Goal: Use online tool/utility: Utilize a website feature to perform a specific function

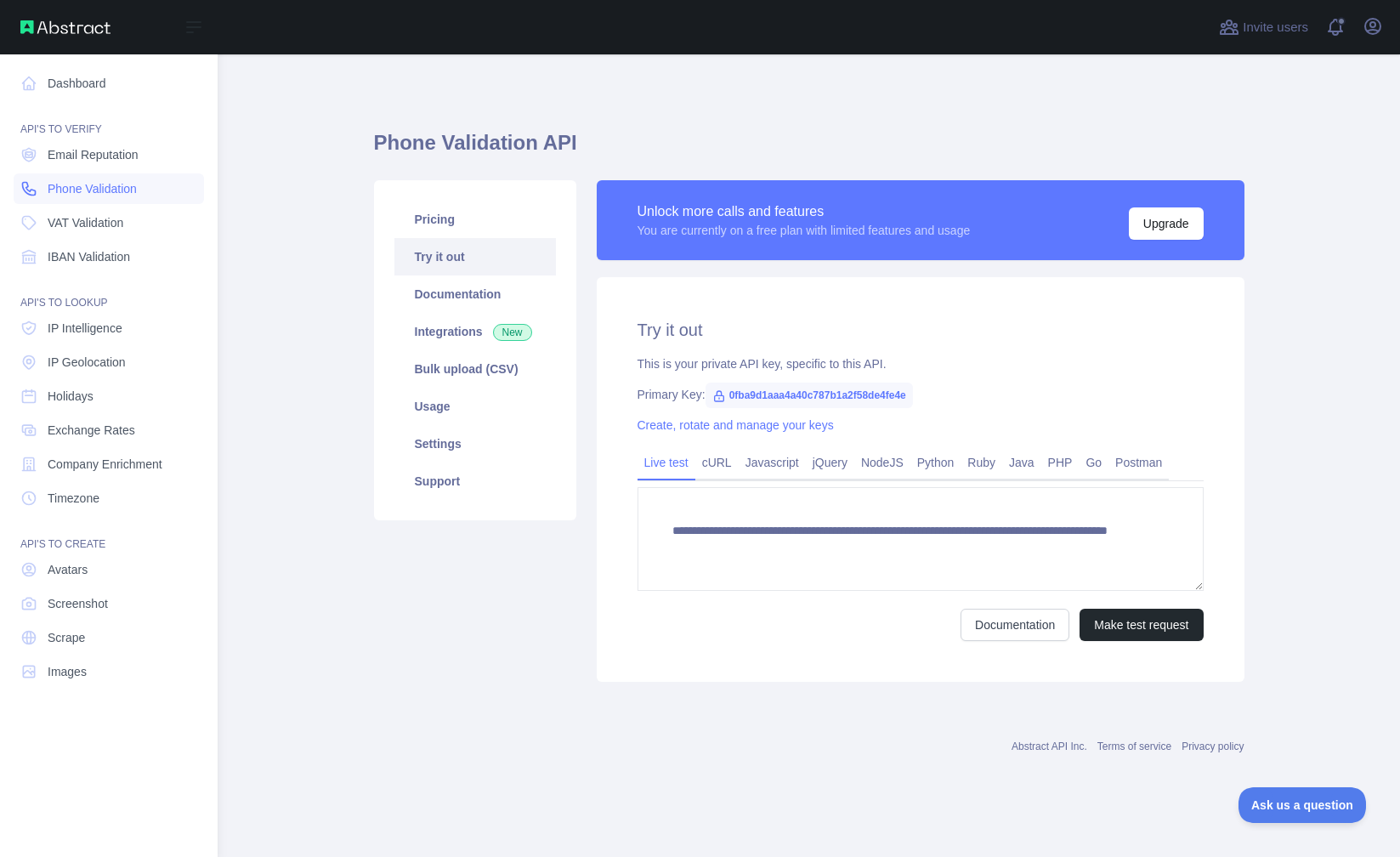
click at [110, 189] on span "Phone Validation" at bounding box center [92, 189] width 89 height 17
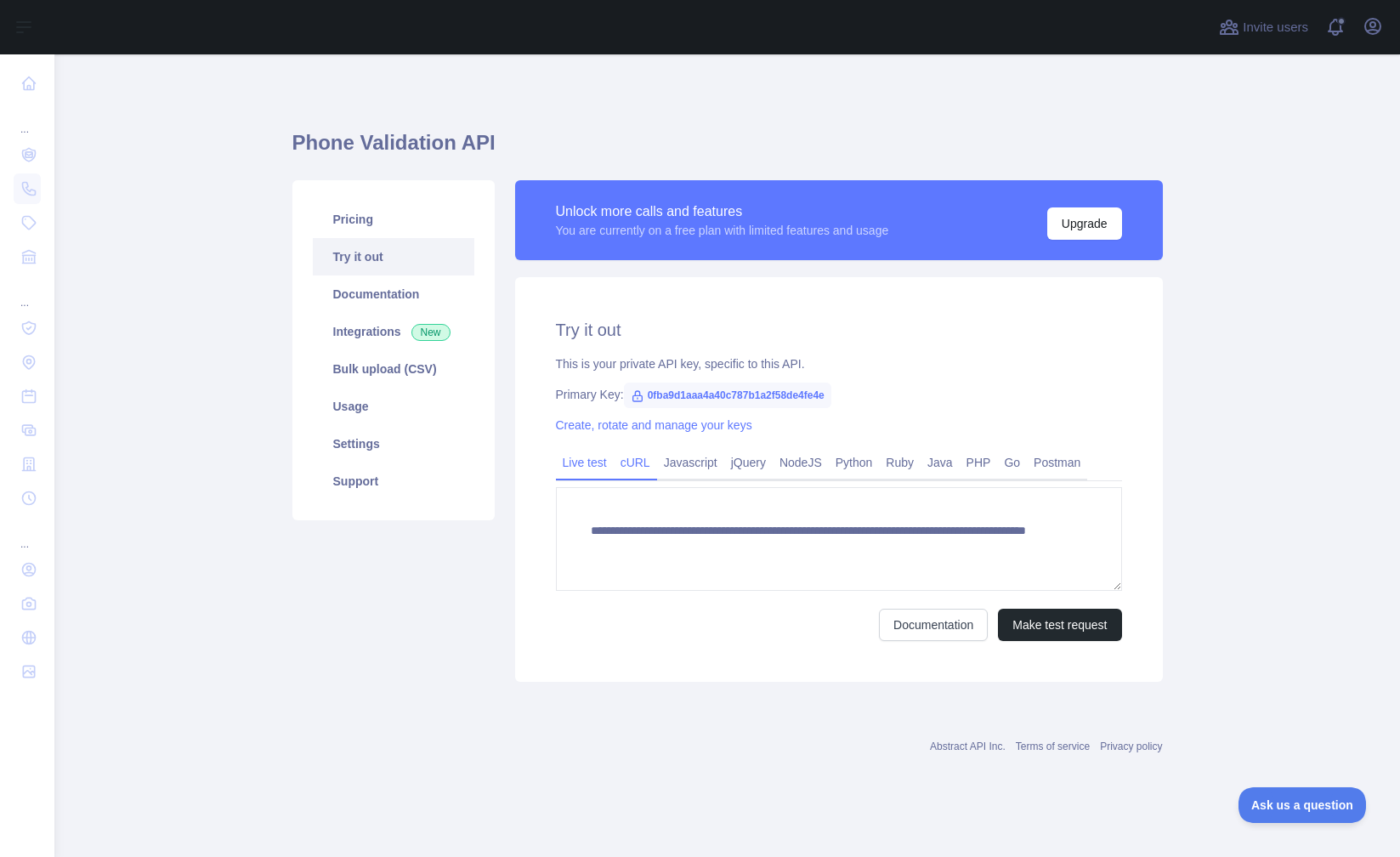
click at [637, 466] on link "cURL" at bounding box center [635, 462] width 44 height 27
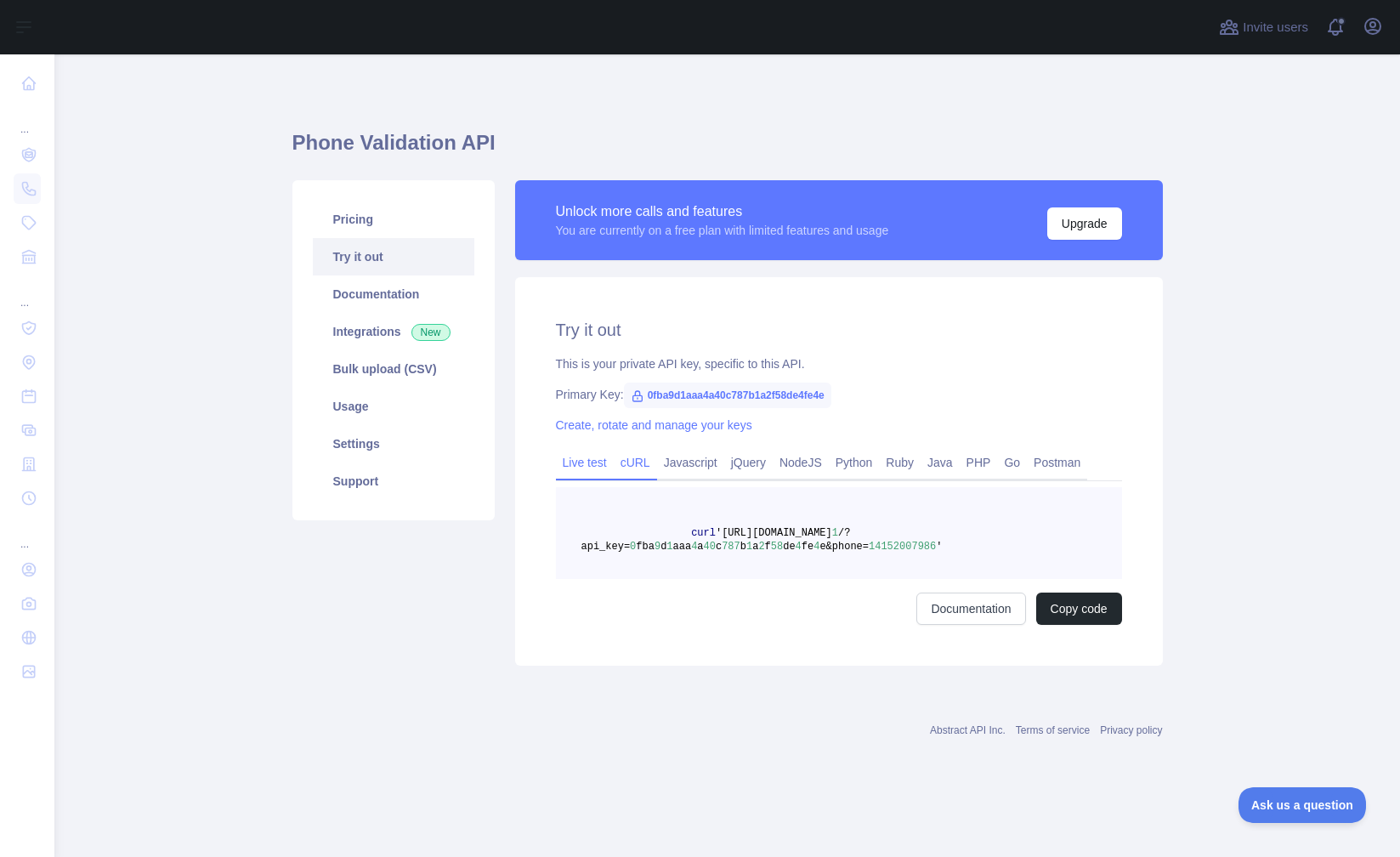
click at [571, 467] on link "Live test" at bounding box center [585, 462] width 58 height 27
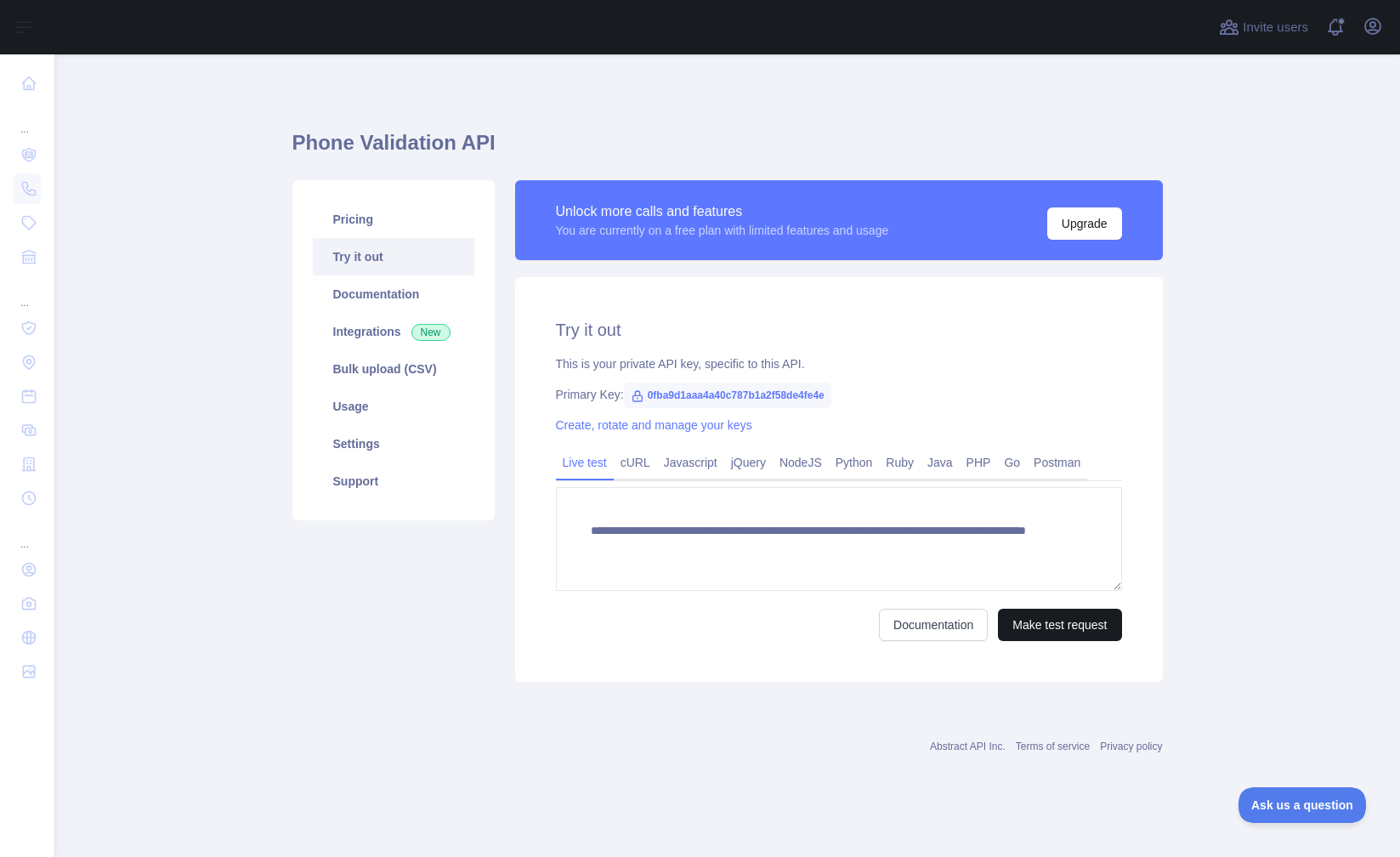
click at [1038, 627] on button "Make test request" at bounding box center [1059, 624] width 123 height 32
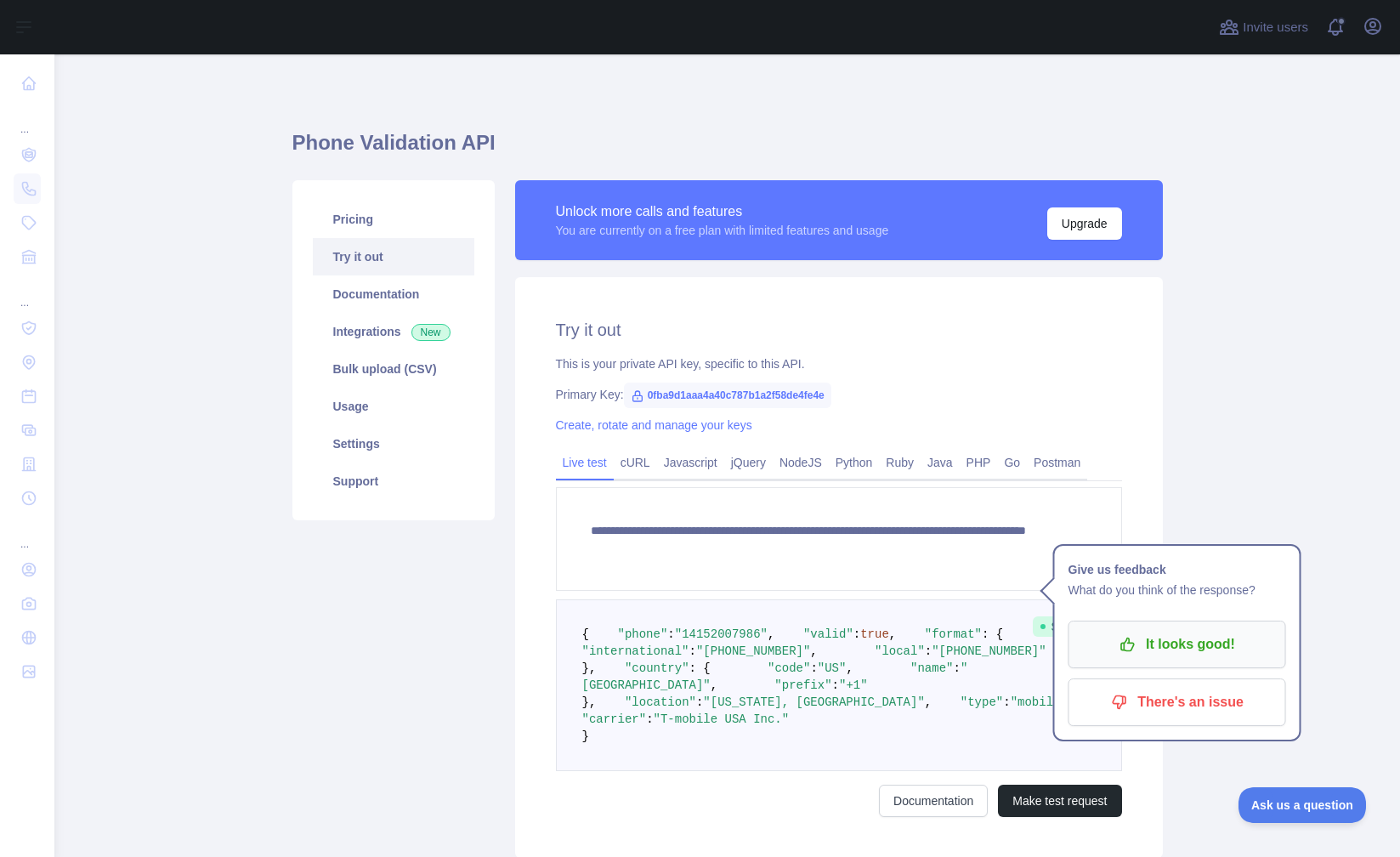
click at [1182, 651] on p "It looks good!" at bounding box center [1177, 644] width 193 height 29
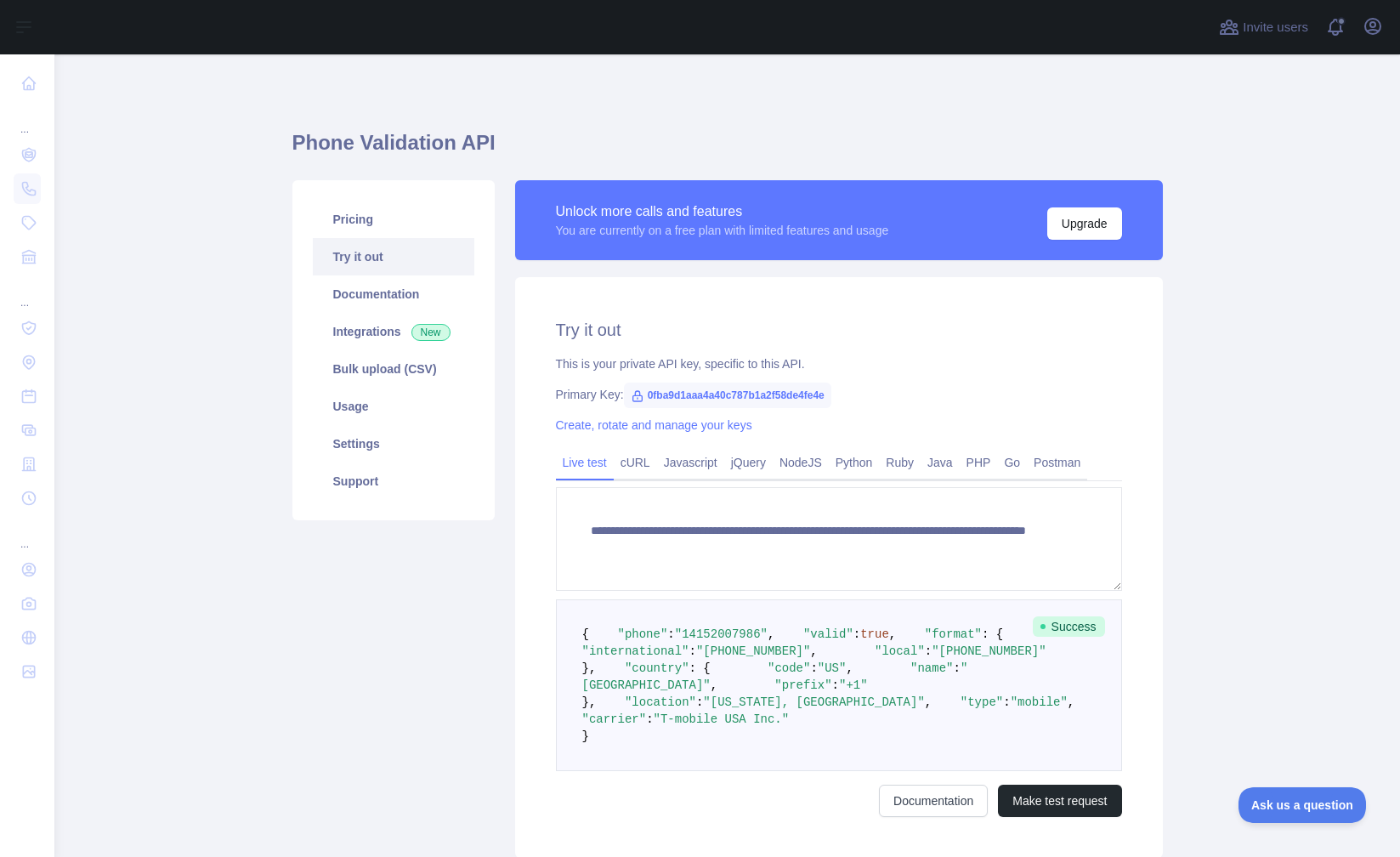
click at [592, 460] on link "Live test" at bounding box center [585, 462] width 58 height 27
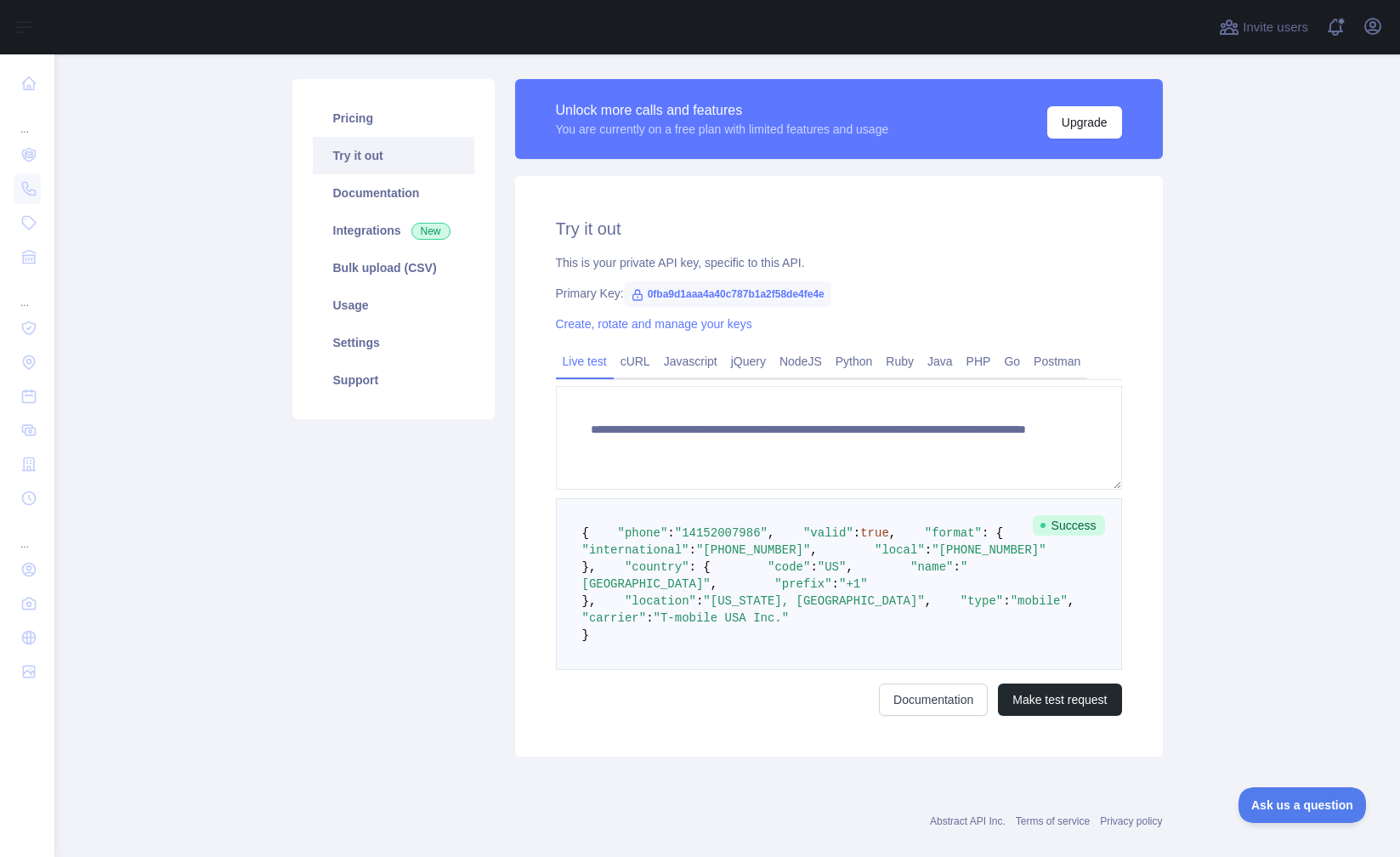
scroll to position [95, 0]
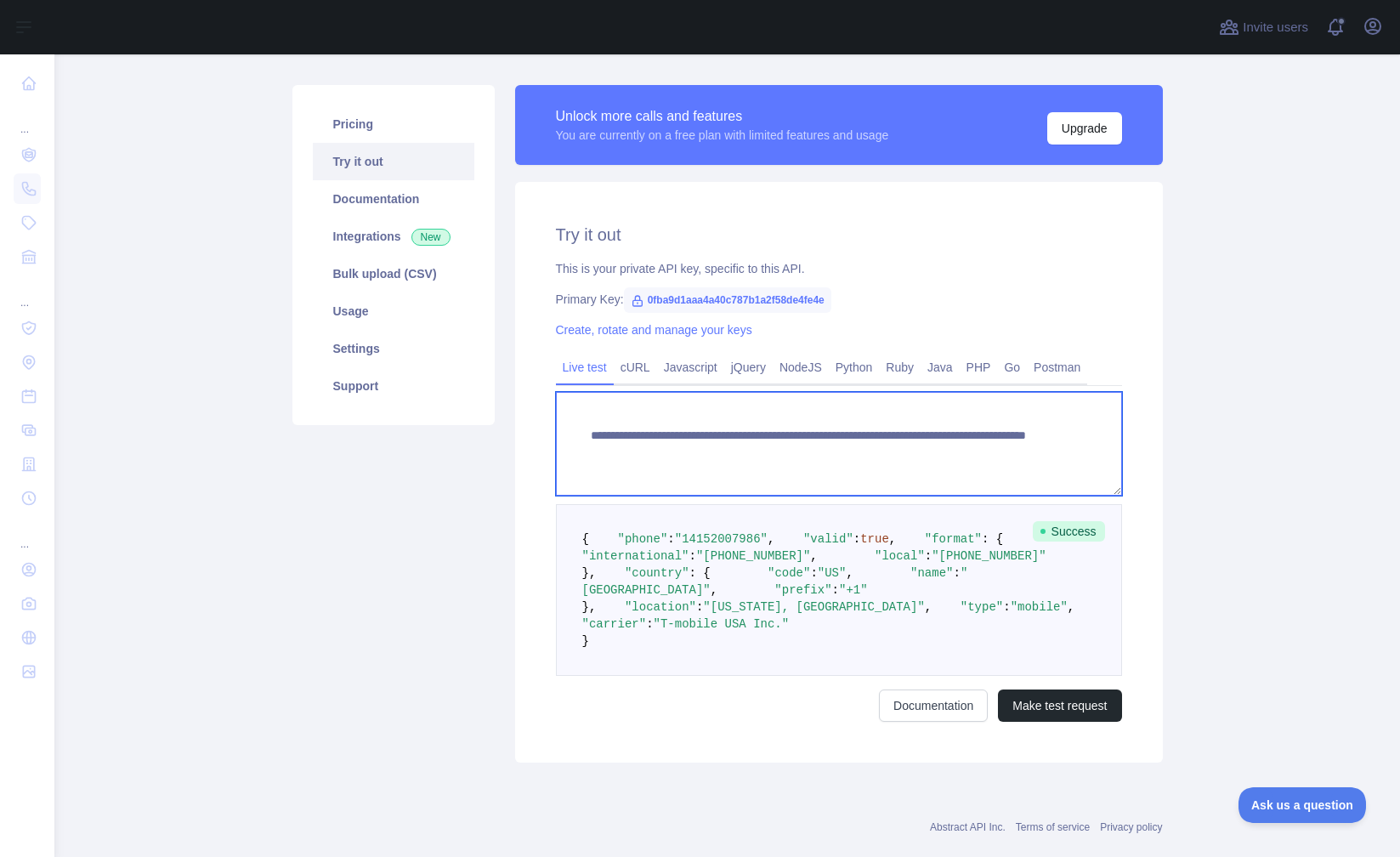
drag, startPoint x: 903, startPoint y: 454, endPoint x: 978, endPoint y: 459, distance: 75.2
click at [978, 459] on textarea "**********" at bounding box center [839, 443] width 566 height 103
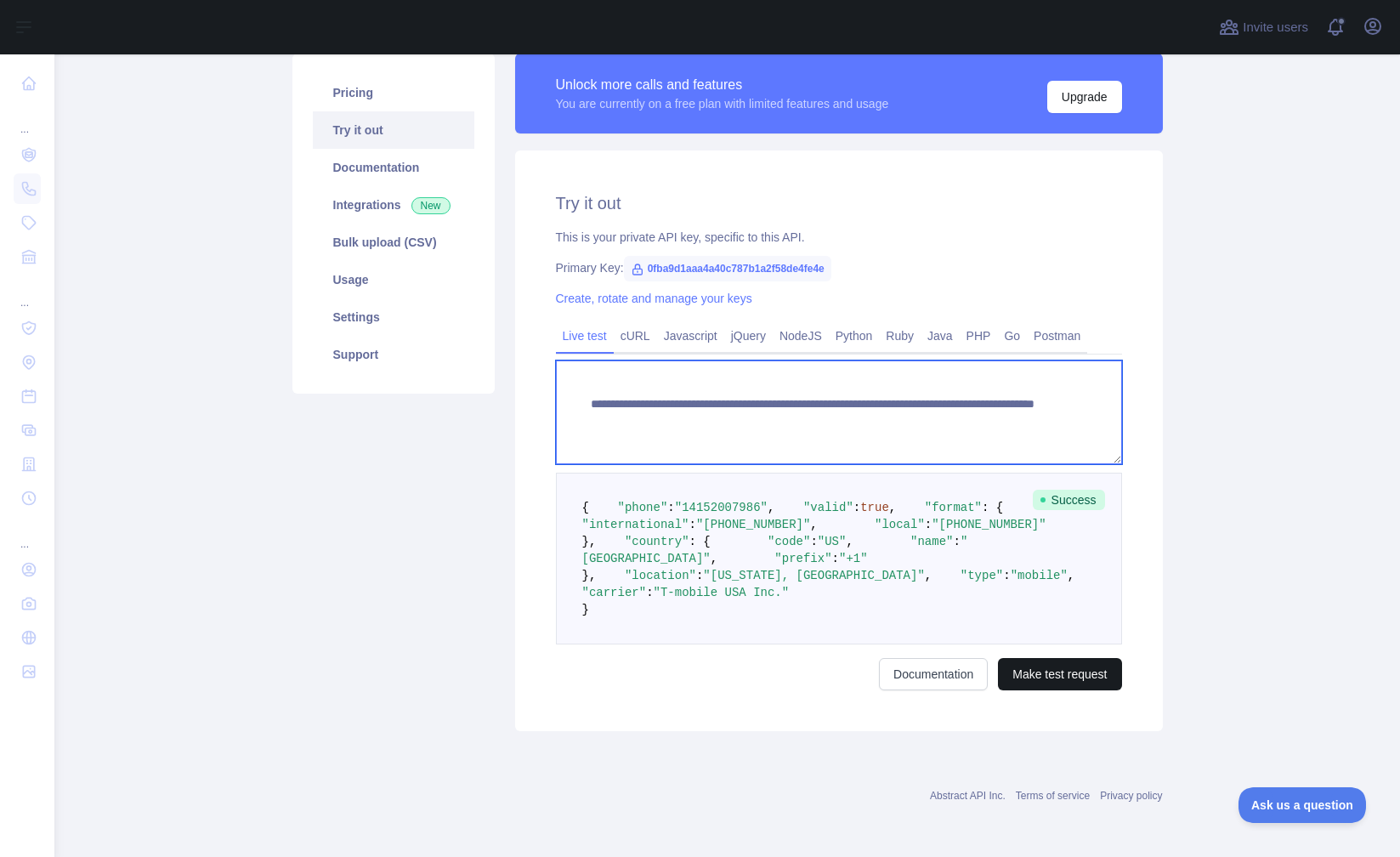
type textarea "**********"
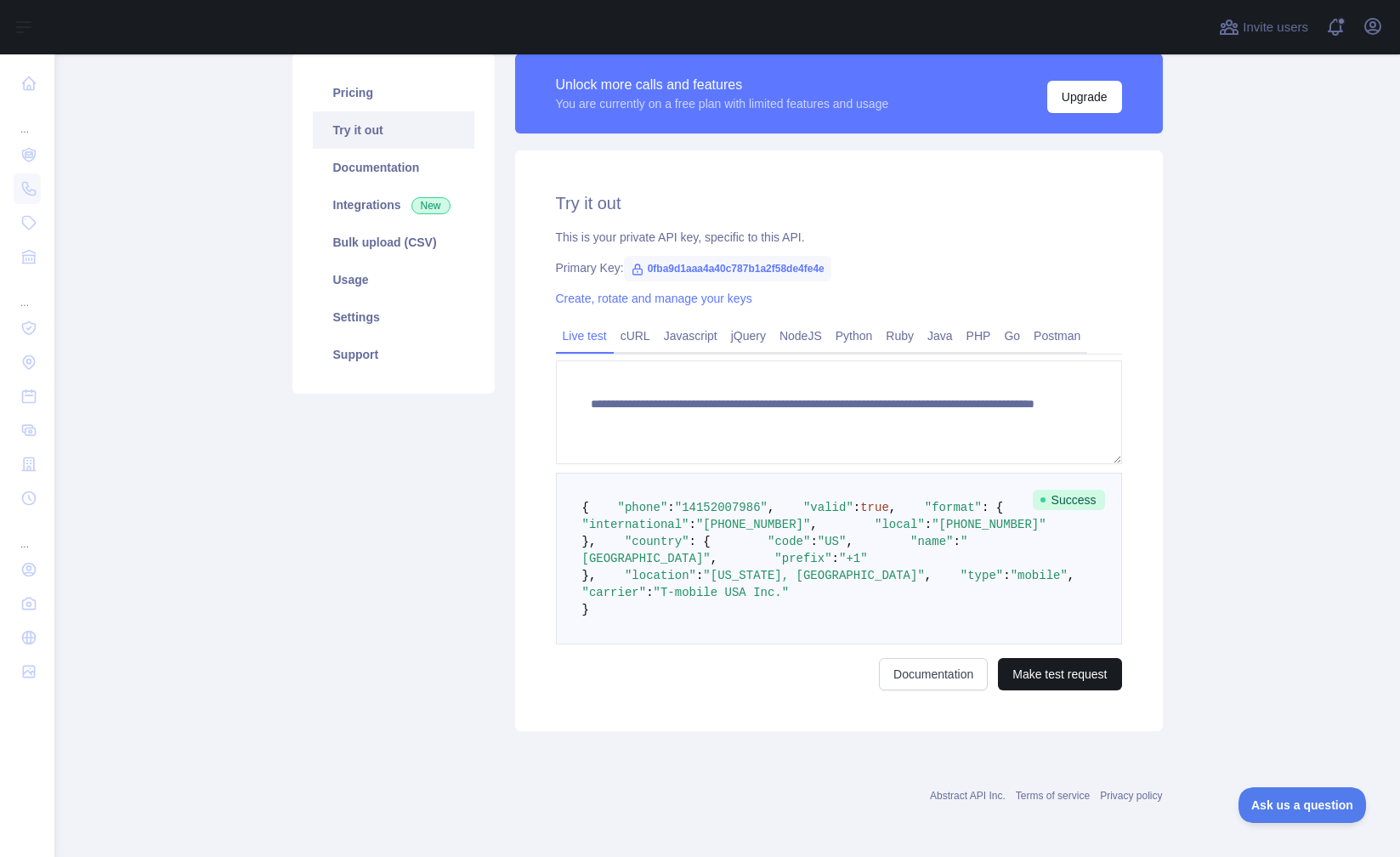
click at [1062, 668] on button "Make test request" at bounding box center [1059, 673] width 123 height 32
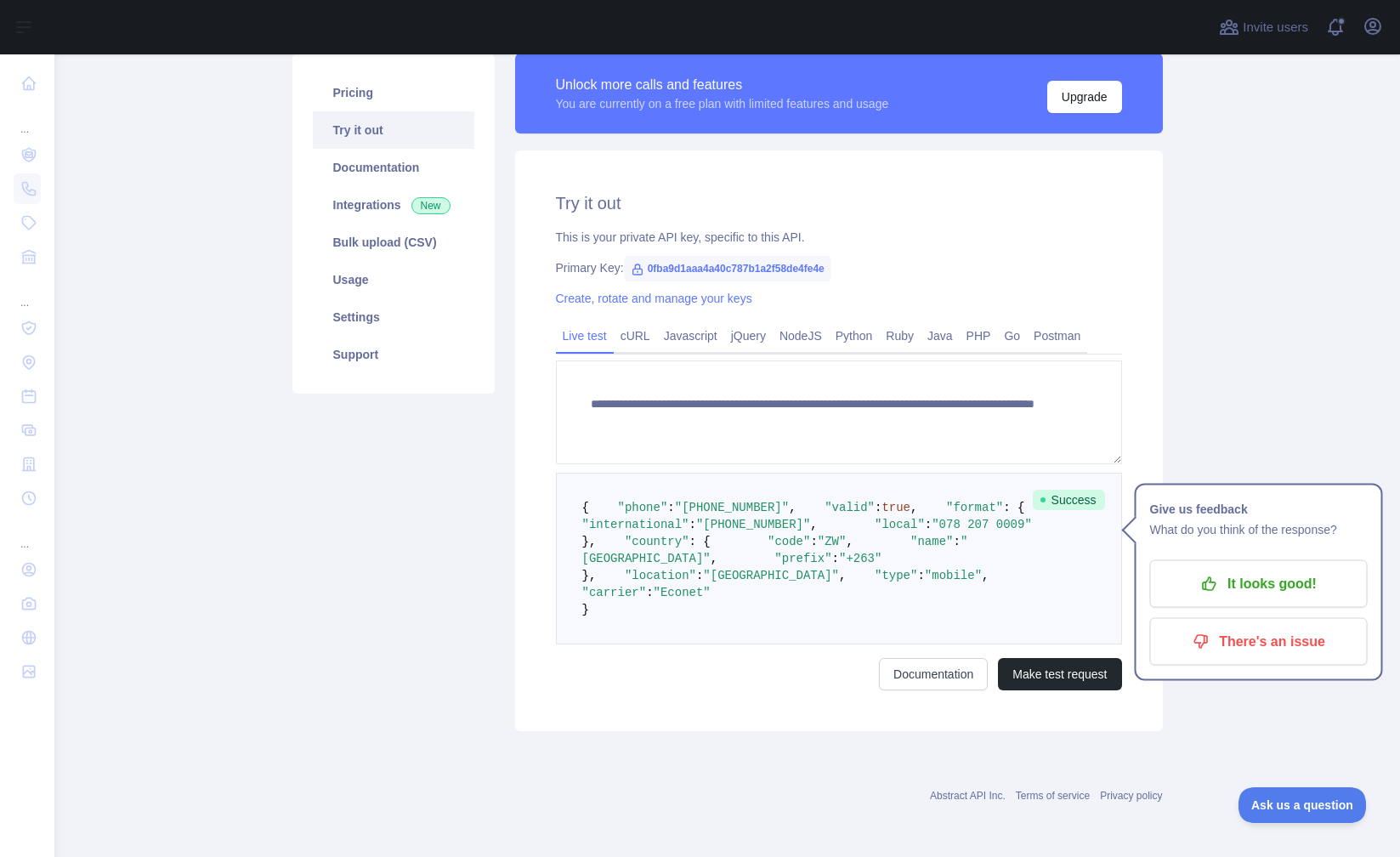
scroll to position [0, 0]
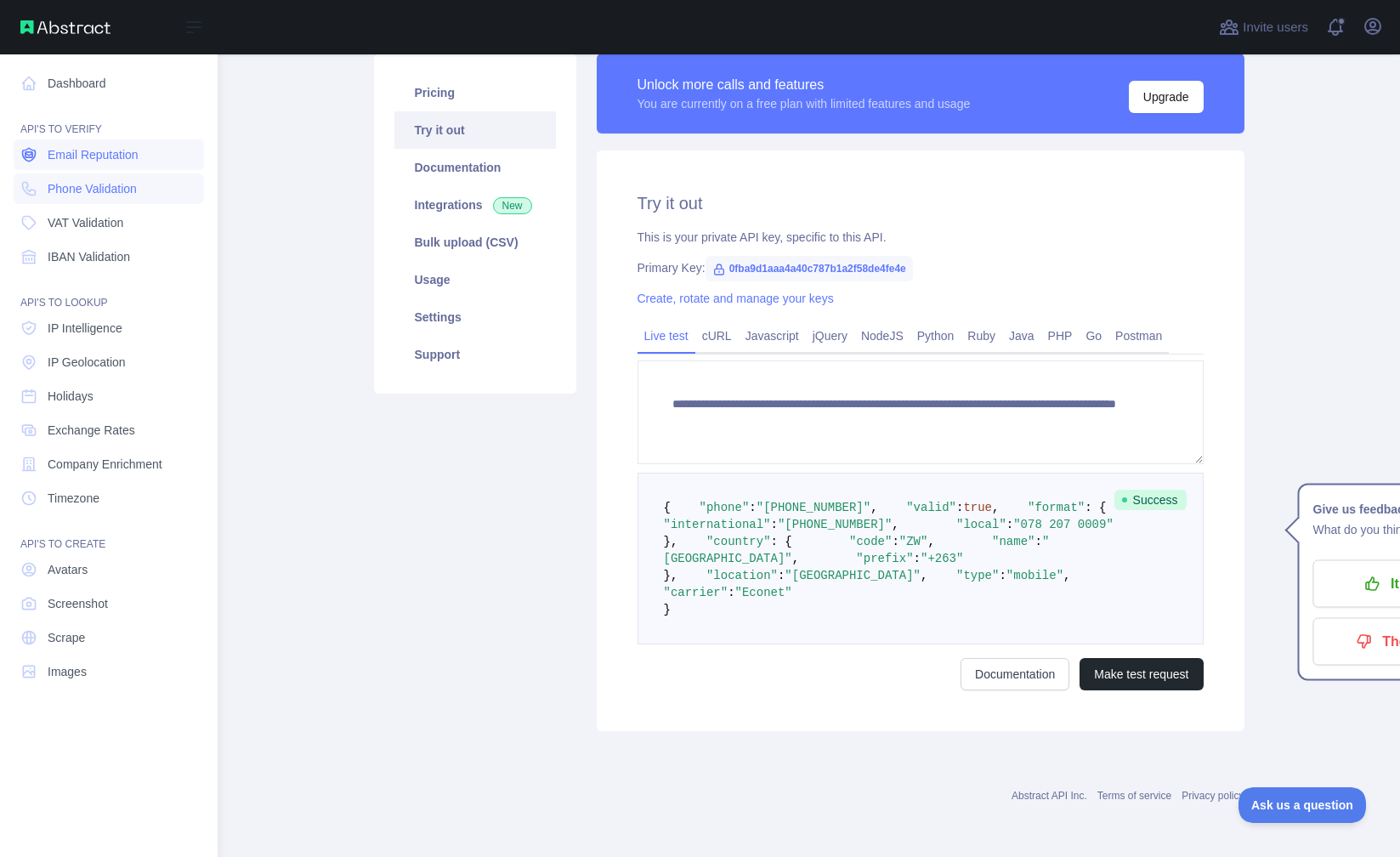
click at [116, 159] on span "Email Reputation" at bounding box center [93, 155] width 91 height 17
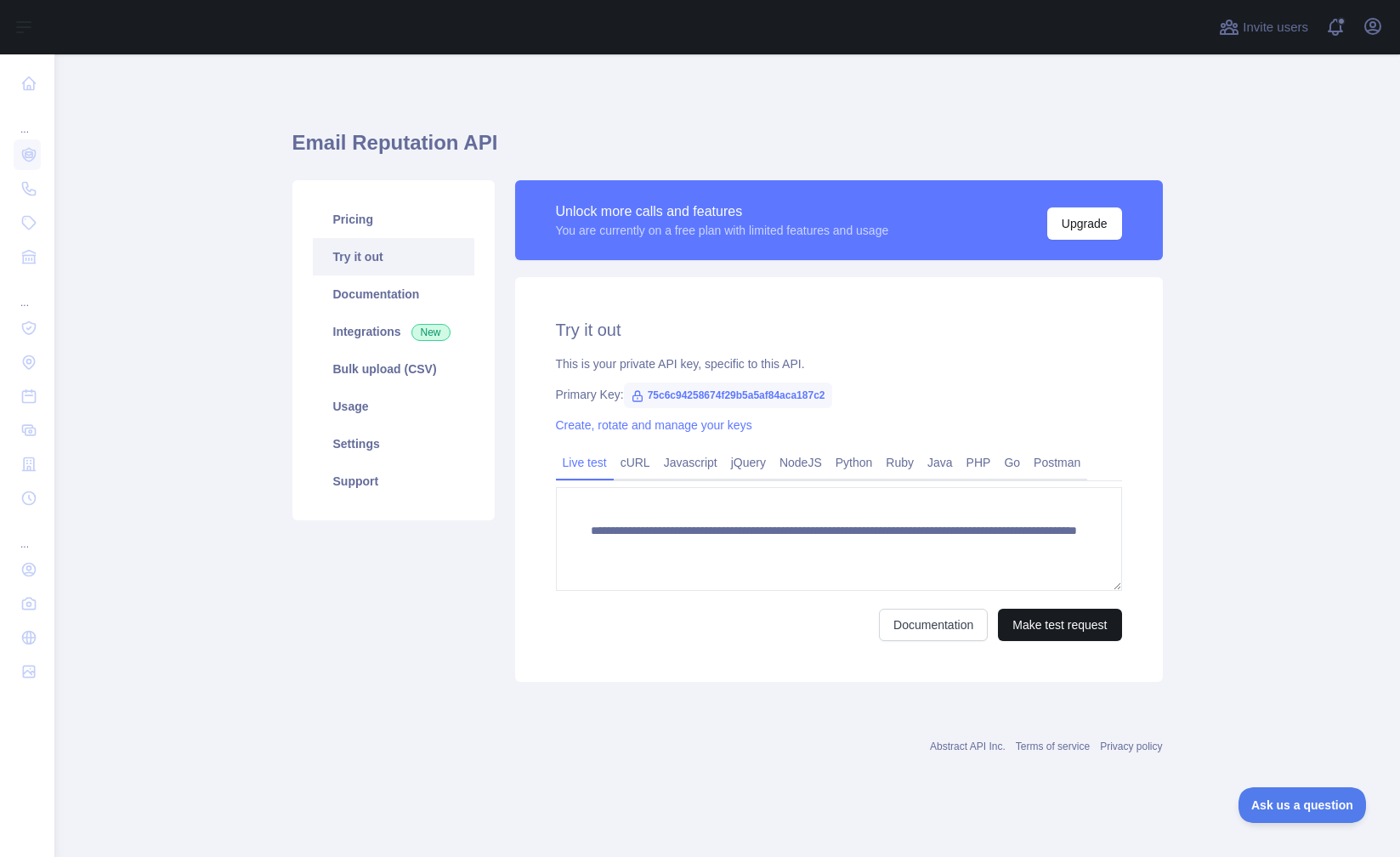
click at [1035, 623] on button "Make test request" at bounding box center [1059, 624] width 123 height 32
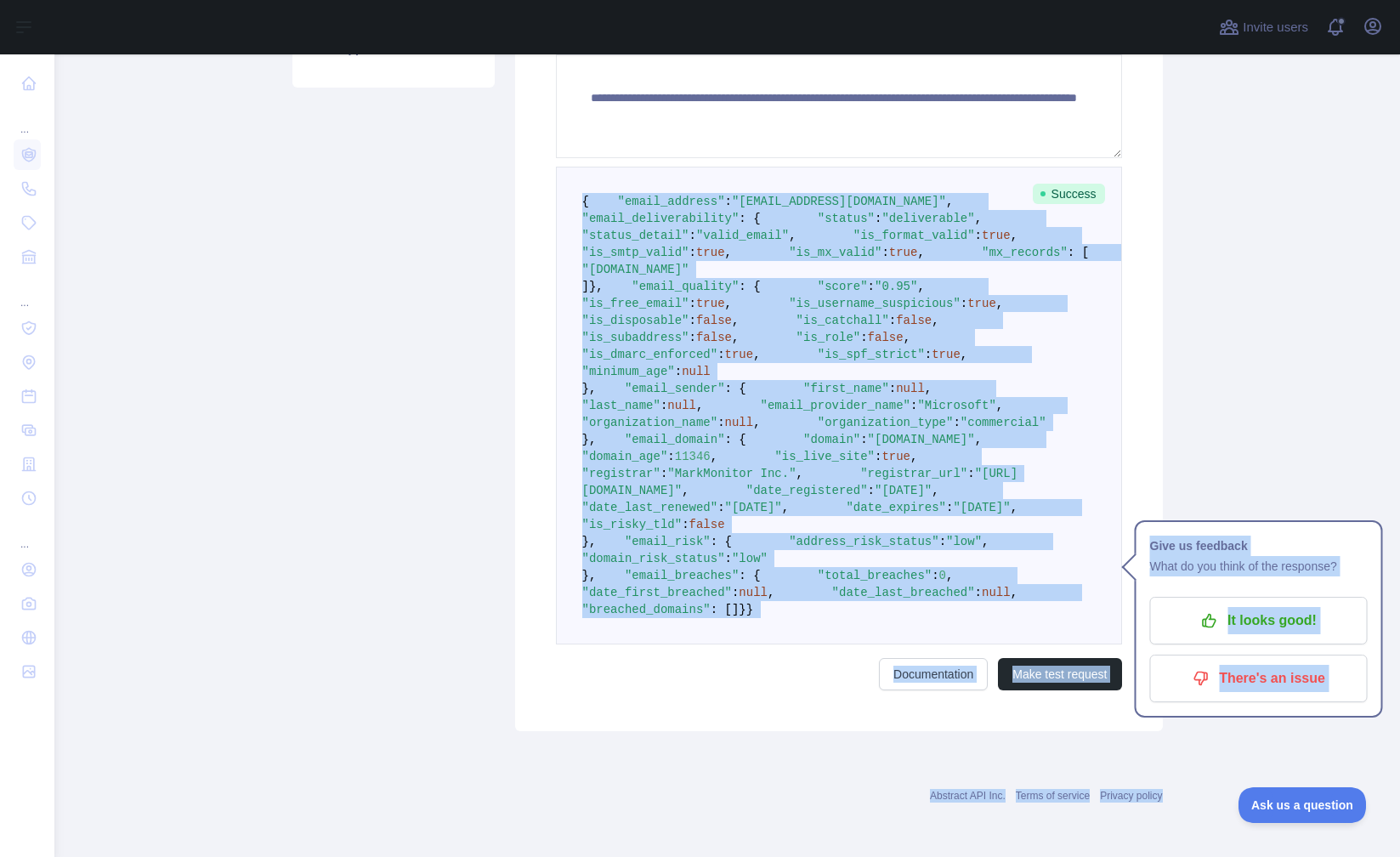
scroll to position [899, 0]
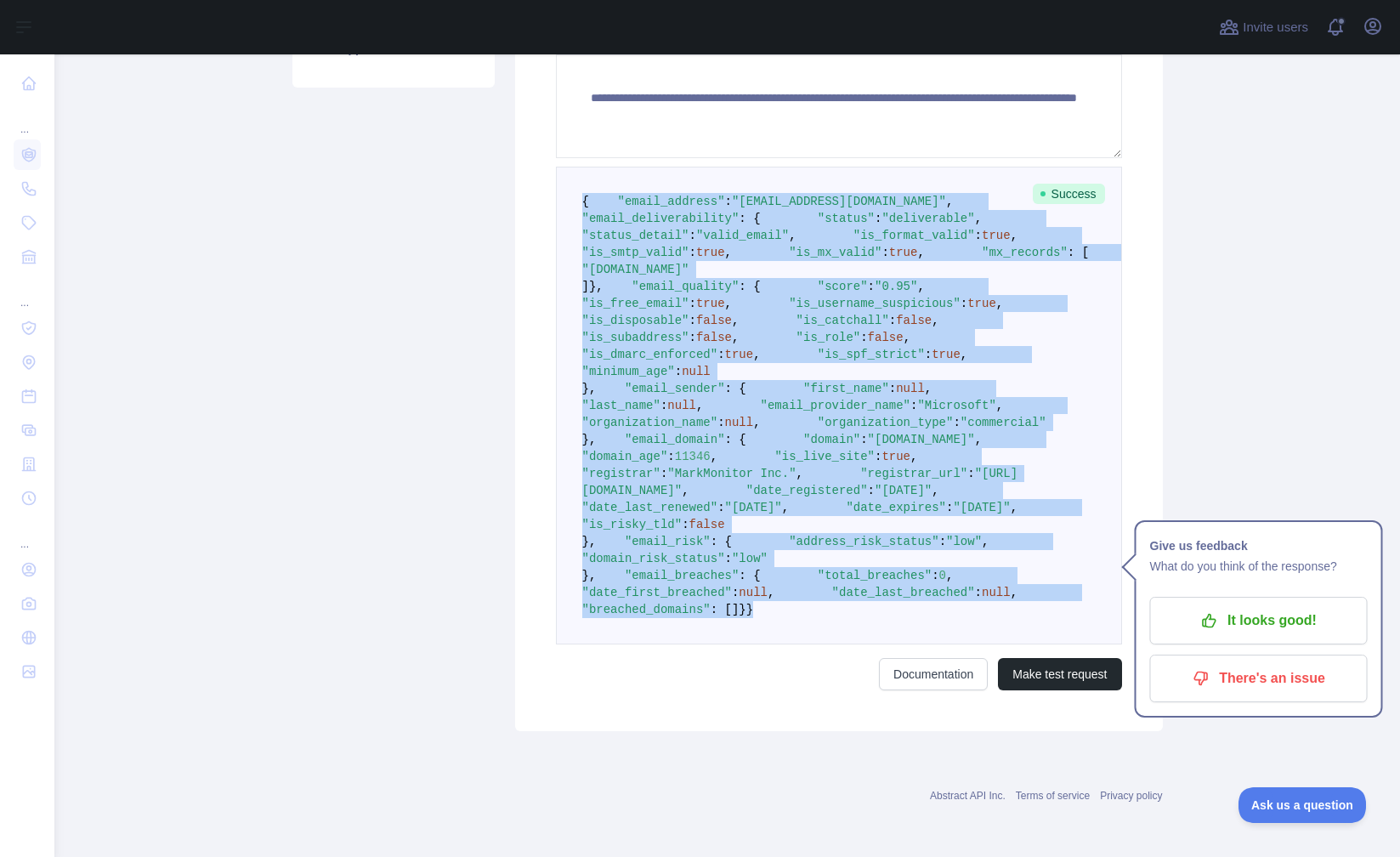
drag, startPoint x: 582, startPoint y: 125, endPoint x: 971, endPoint y: 635, distance: 641.4
click at [971, 635] on pre "{ "email_address" : "[EMAIL_ADDRESS][DOMAIN_NAME]" , "email_deliverability" : {…" at bounding box center [839, 405] width 566 height 478
copy code "{ "email_address" : "[EMAIL_ADDRESS][DOMAIN_NAME]" , "email_deliverability" : {…"
